Goal: Task Accomplishment & Management: Manage account settings

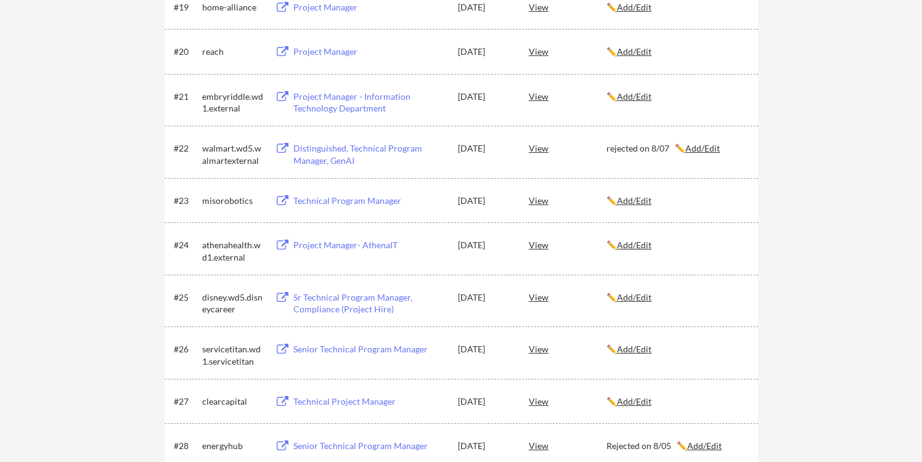
scroll to position [31, 0]
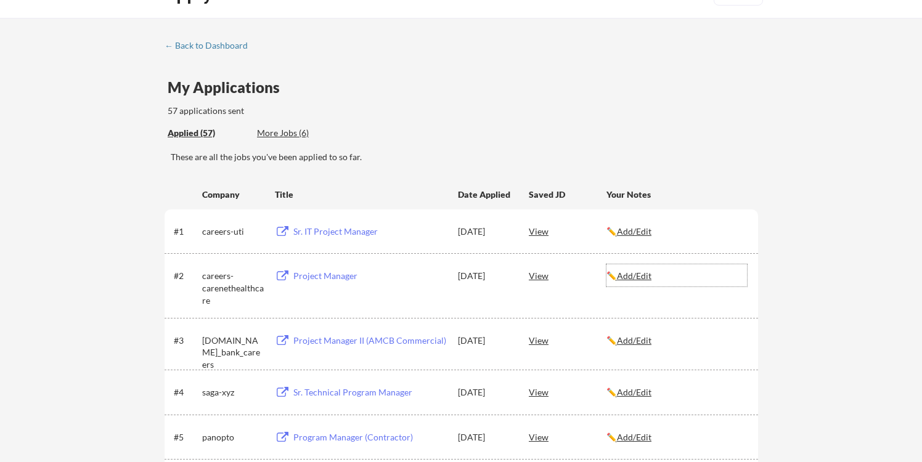
click at [629, 277] on u "Add/Edit" at bounding box center [634, 276] width 35 height 10
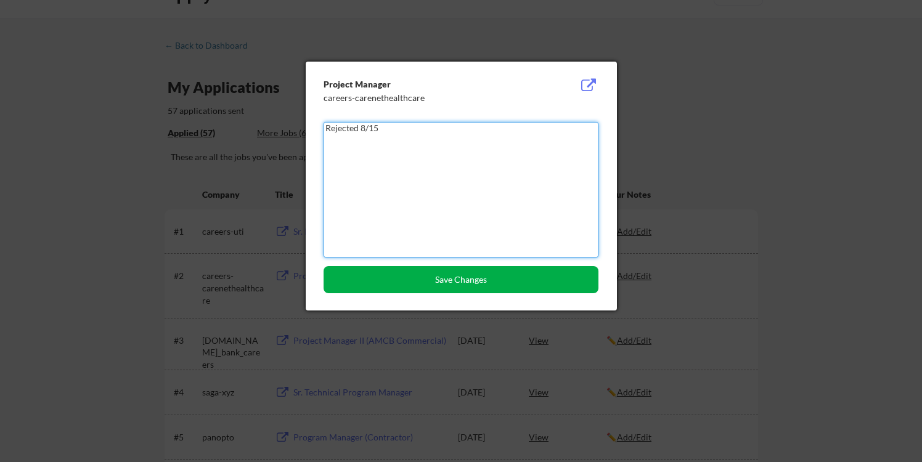
type textarea "Rejected 8/15"
click at [399, 283] on button "Save Changes" at bounding box center [461, 279] width 275 height 27
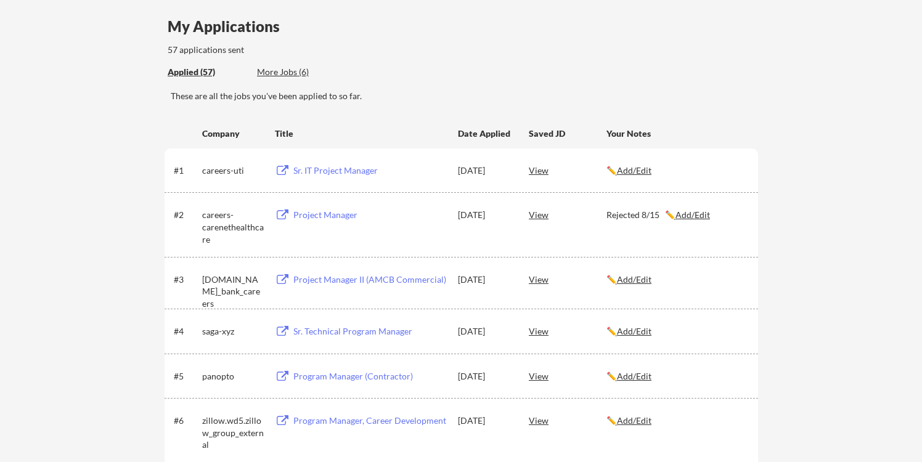
scroll to position [157, 0]
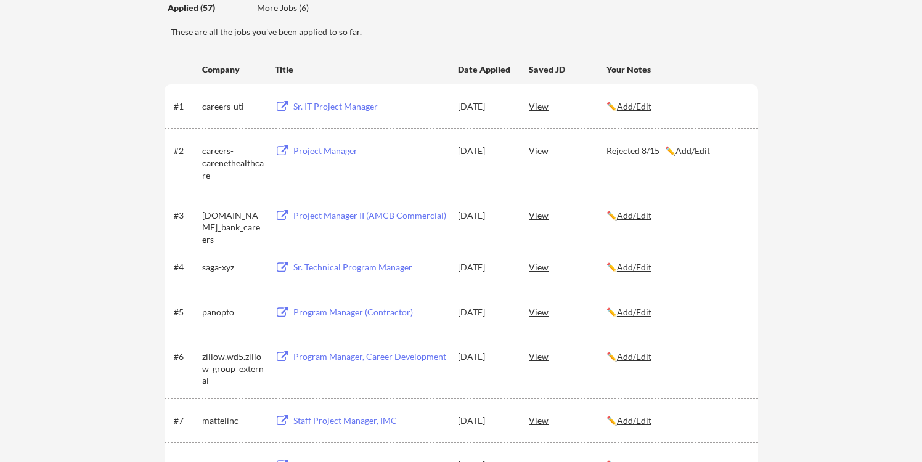
click at [641, 310] on u "Add/Edit" at bounding box center [634, 312] width 35 height 10
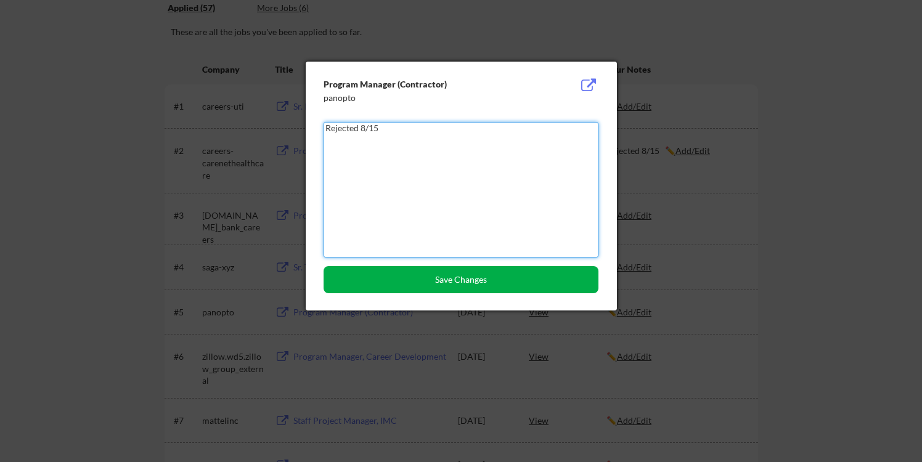
type textarea "Rejected 8/15"
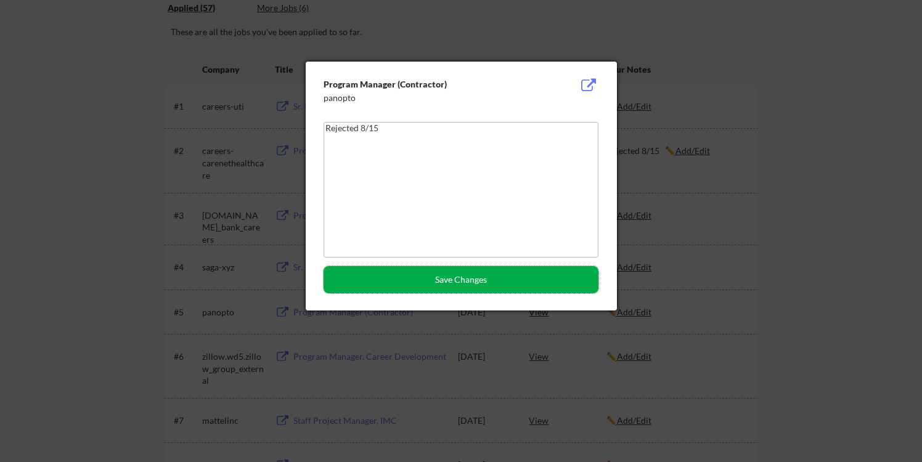
click at [541, 281] on button "Save Changes" at bounding box center [461, 279] width 275 height 27
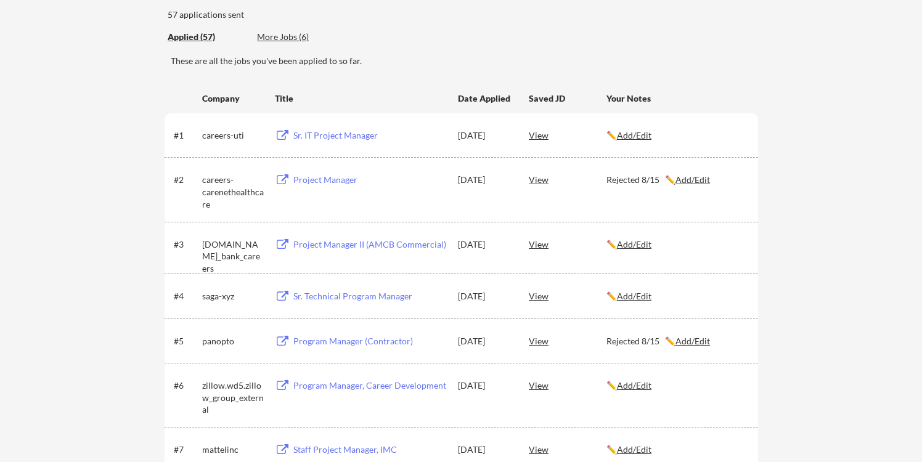
scroll to position [0, 0]
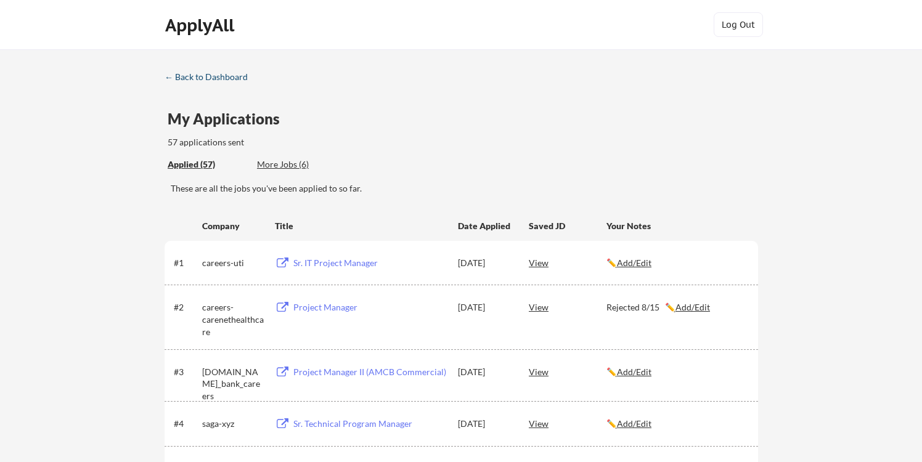
click at [227, 78] on div "← Back to Dashboard" at bounding box center [211, 77] width 92 height 9
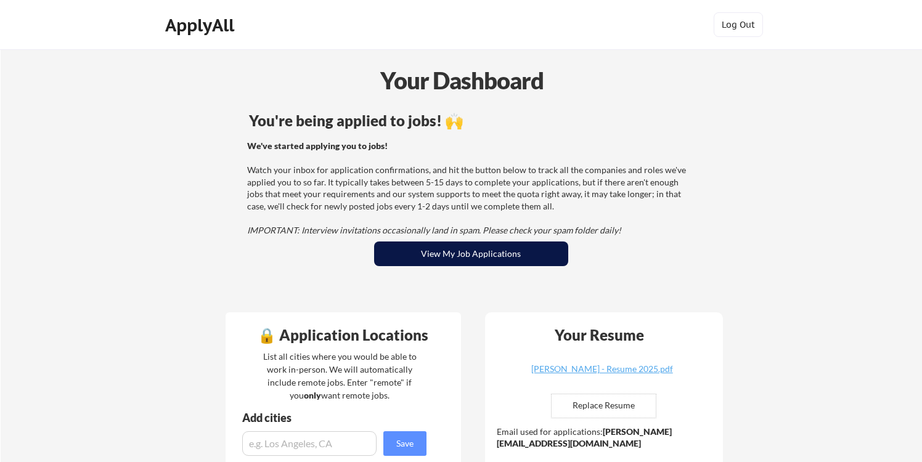
click at [449, 253] on button "View My Job Applications" at bounding box center [471, 254] width 194 height 25
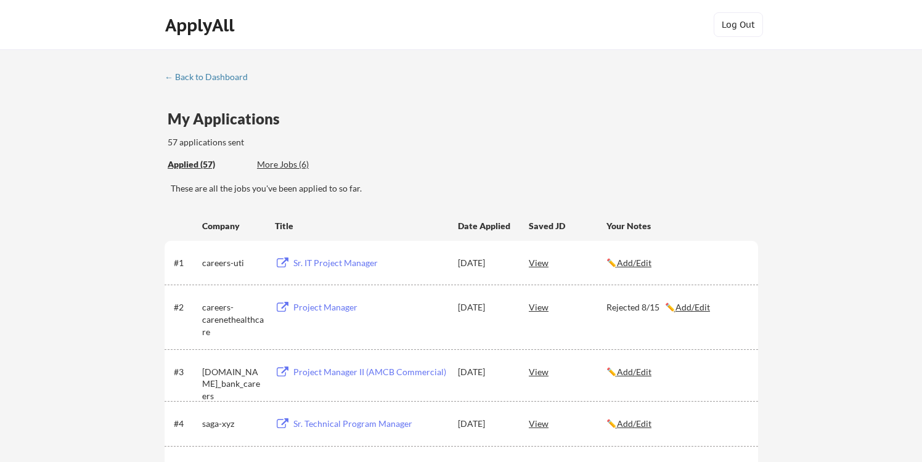
scroll to position [282, 0]
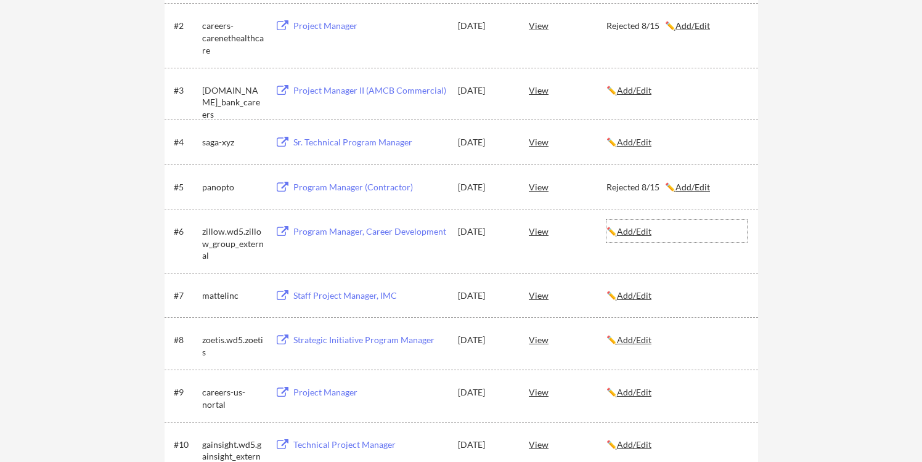
click at [638, 232] on u "Add/Edit" at bounding box center [634, 231] width 35 height 10
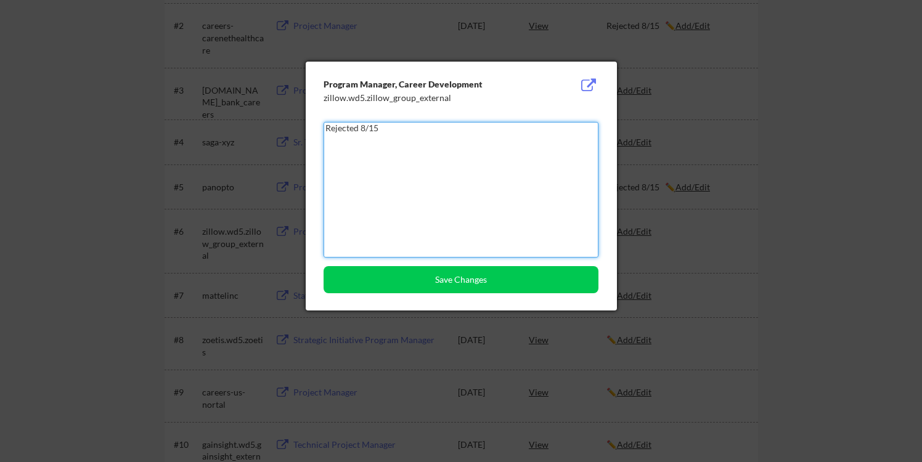
type textarea "Rejected 8/15"
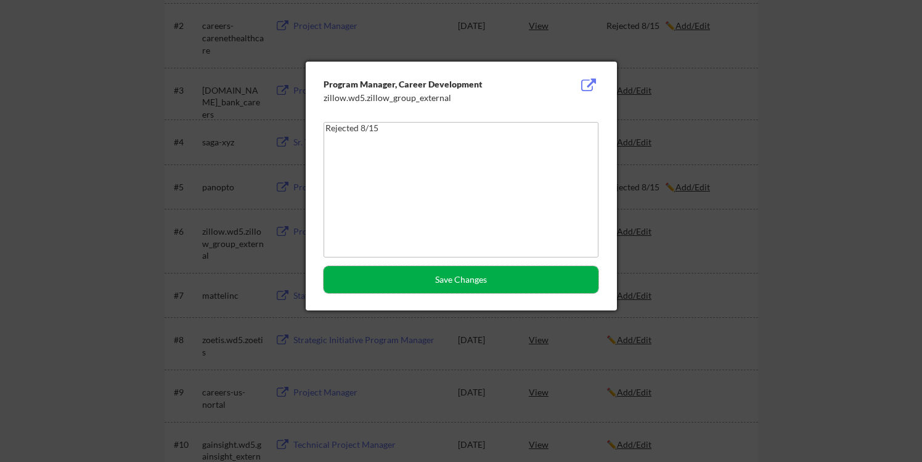
click at [457, 273] on button "Save Changes" at bounding box center [461, 279] width 275 height 27
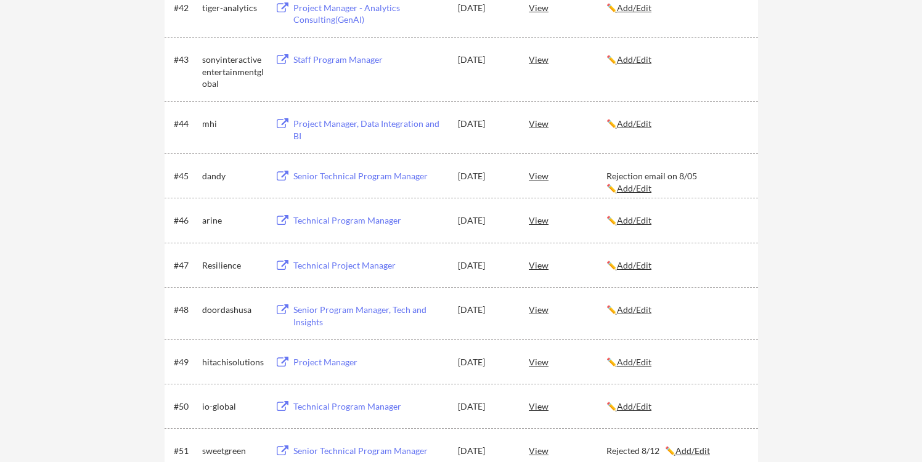
scroll to position [2511, 0]
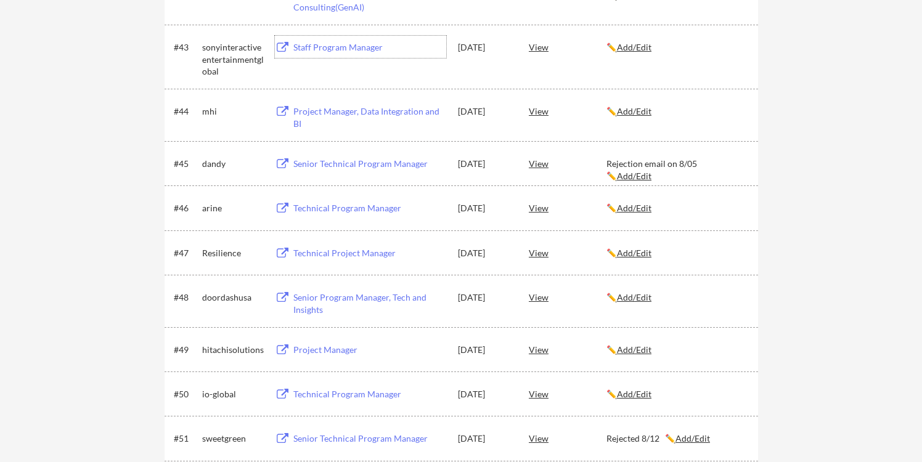
click at [369, 44] on div "Staff Program Manager" at bounding box center [369, 47] width 153 height 12
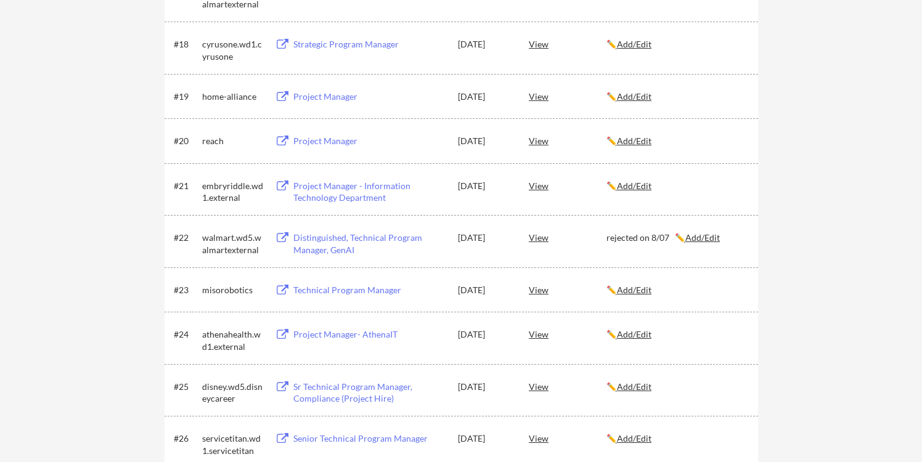
scroll to position [1083, 0]
